Goal: Navigation & Orientation: Go to known website

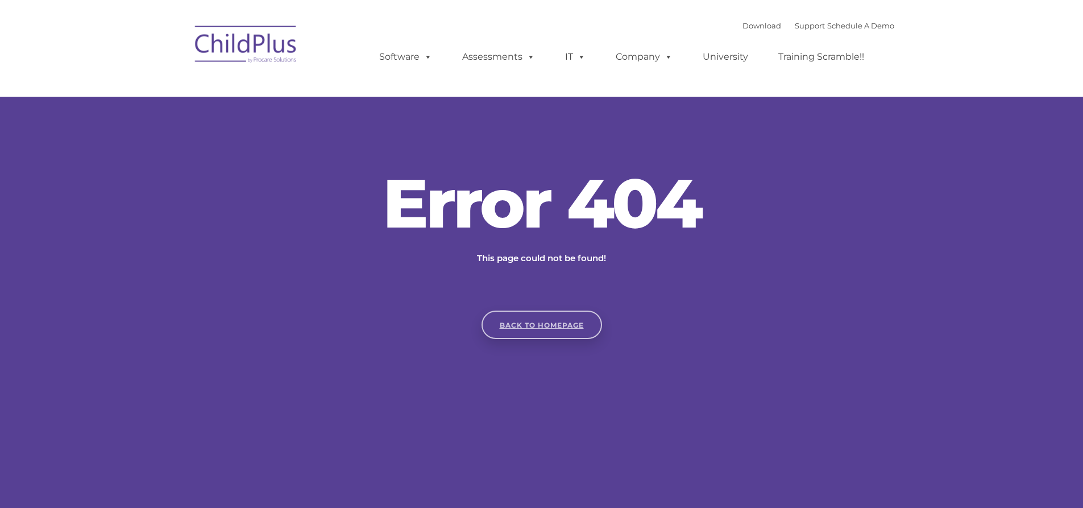
click at [525, 318] on link "Back to homepage" at bounding box center [542, 325] width 121 height 28
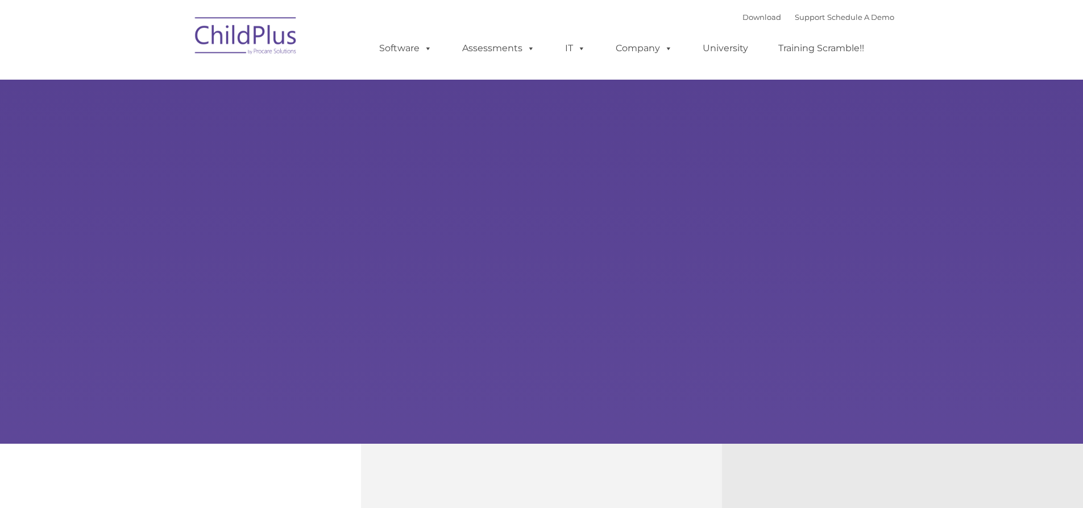
type input ""
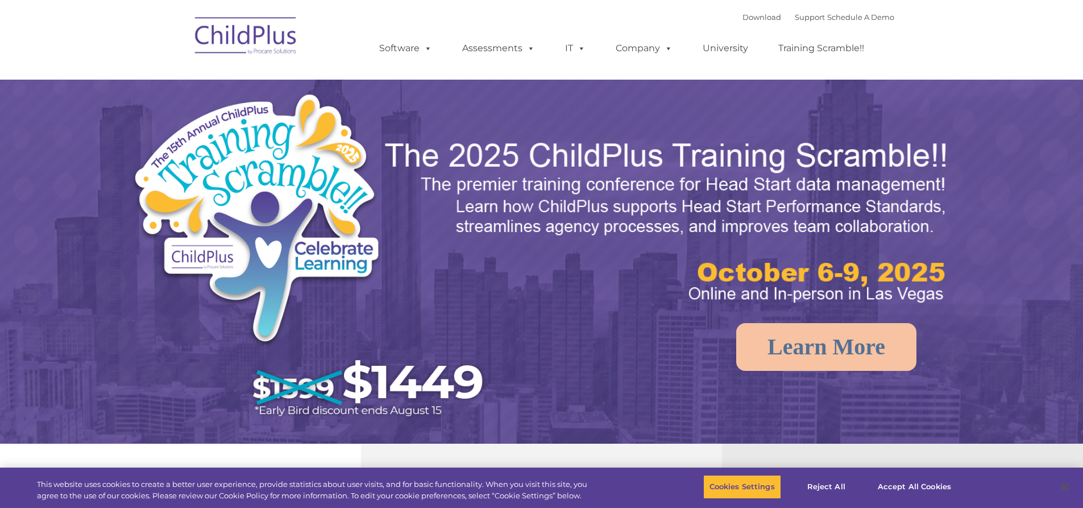
select select "MEDIUM"
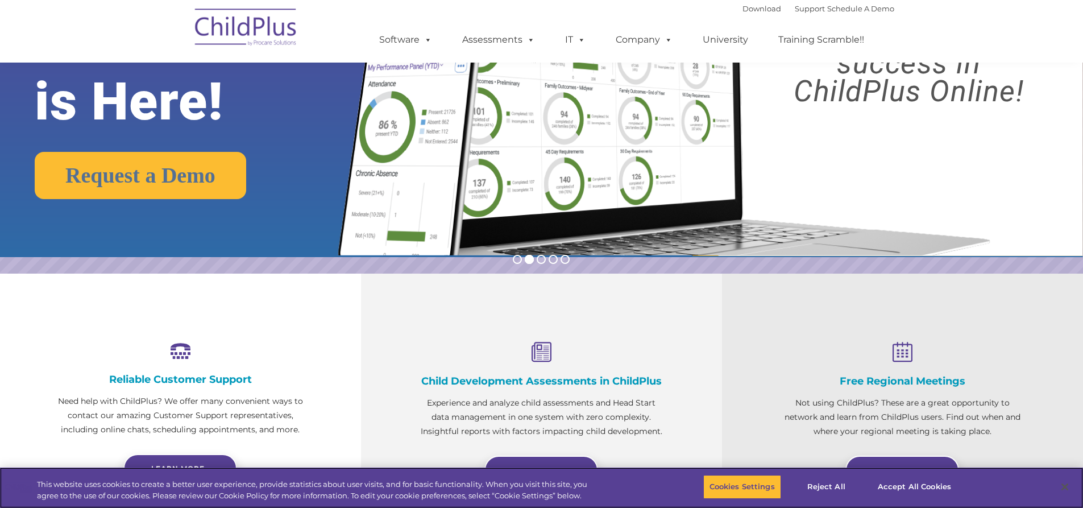
scroll to position [172, 0]
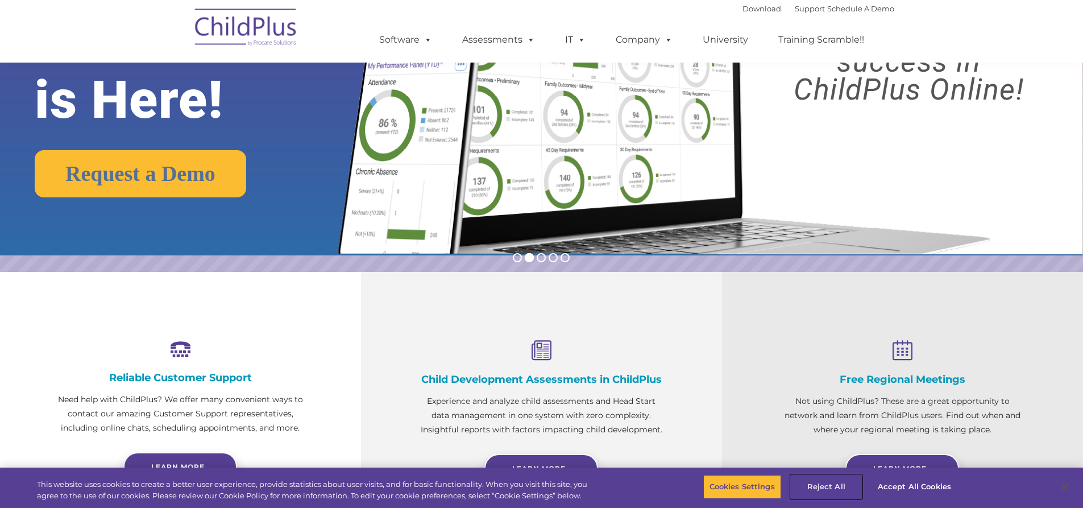
click at [816, 482] on button "Reject All" at bounding box center [826, 487] width 71 height 24
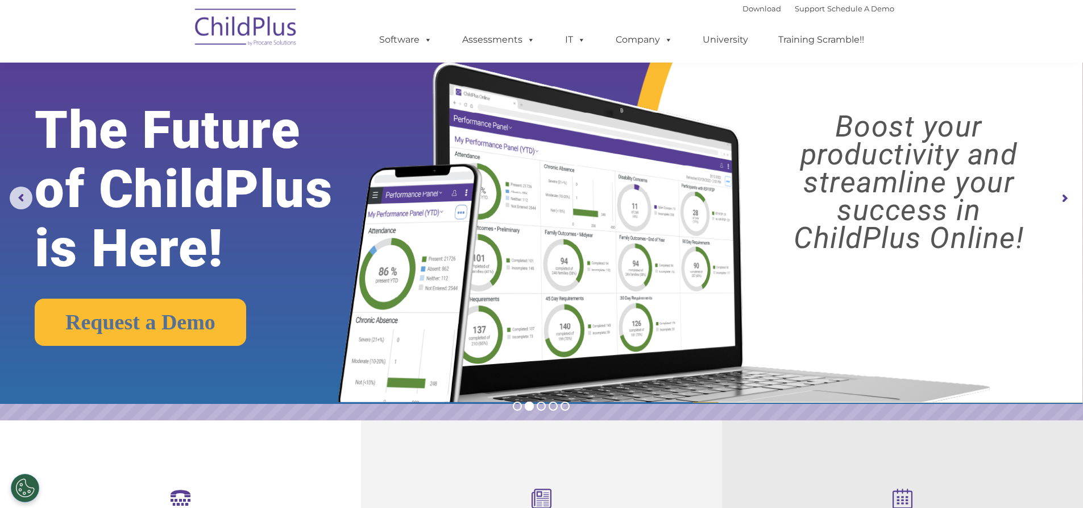
scroll to position [0, 0]
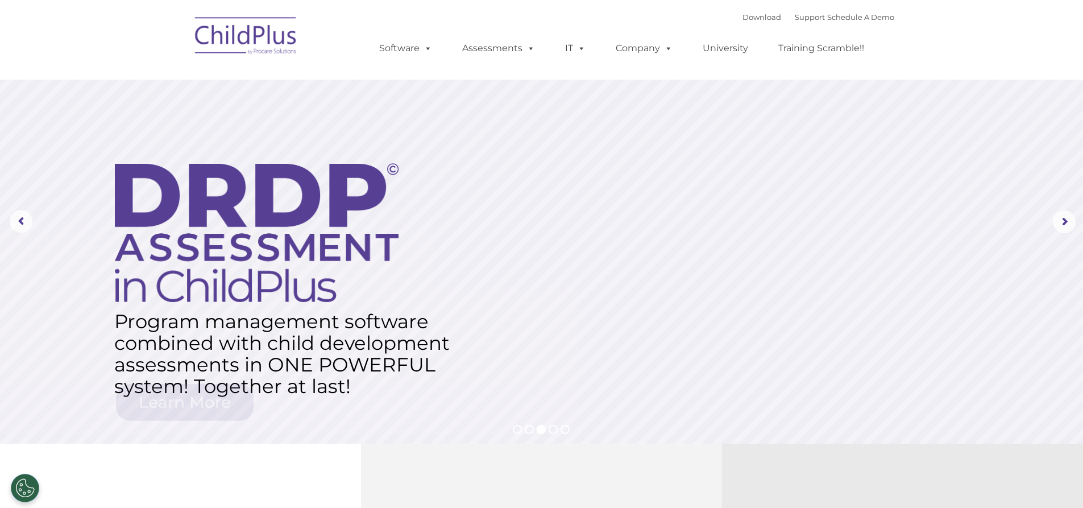
click at [262, 39] on img at bounding box center [246, 37] width 114 height 57
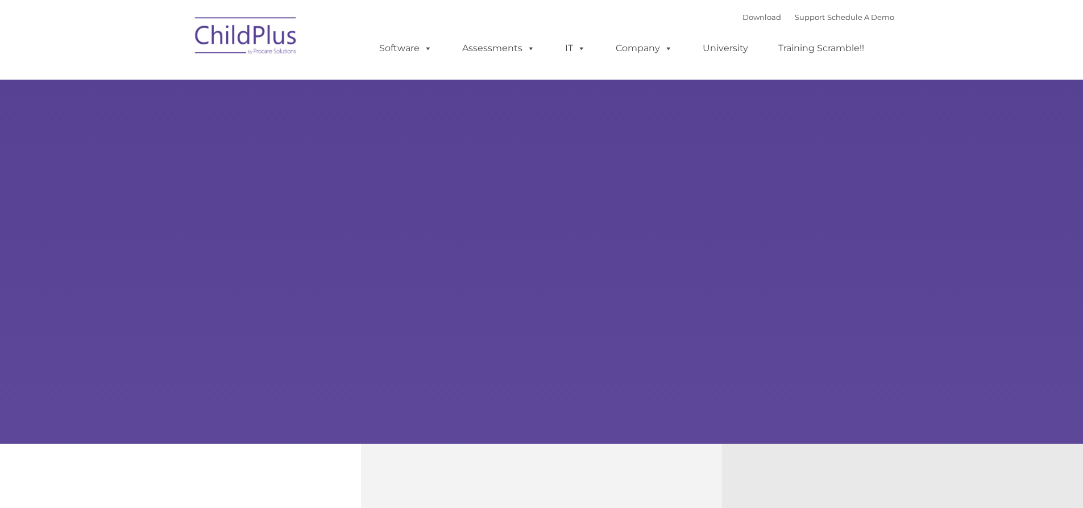
type input ""
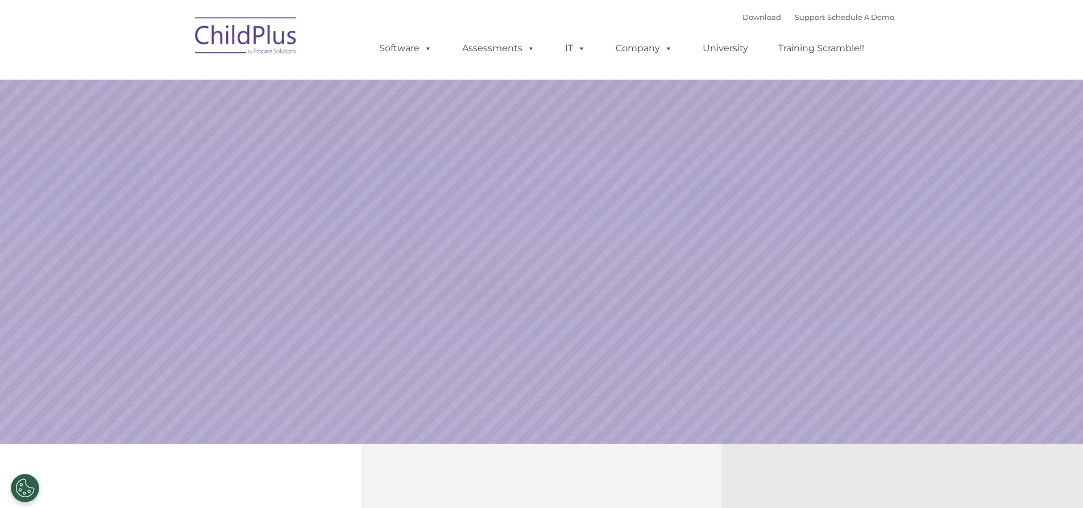
select select "MEDIUM"
